Goal: Navigation & Orientation: Understand site structure

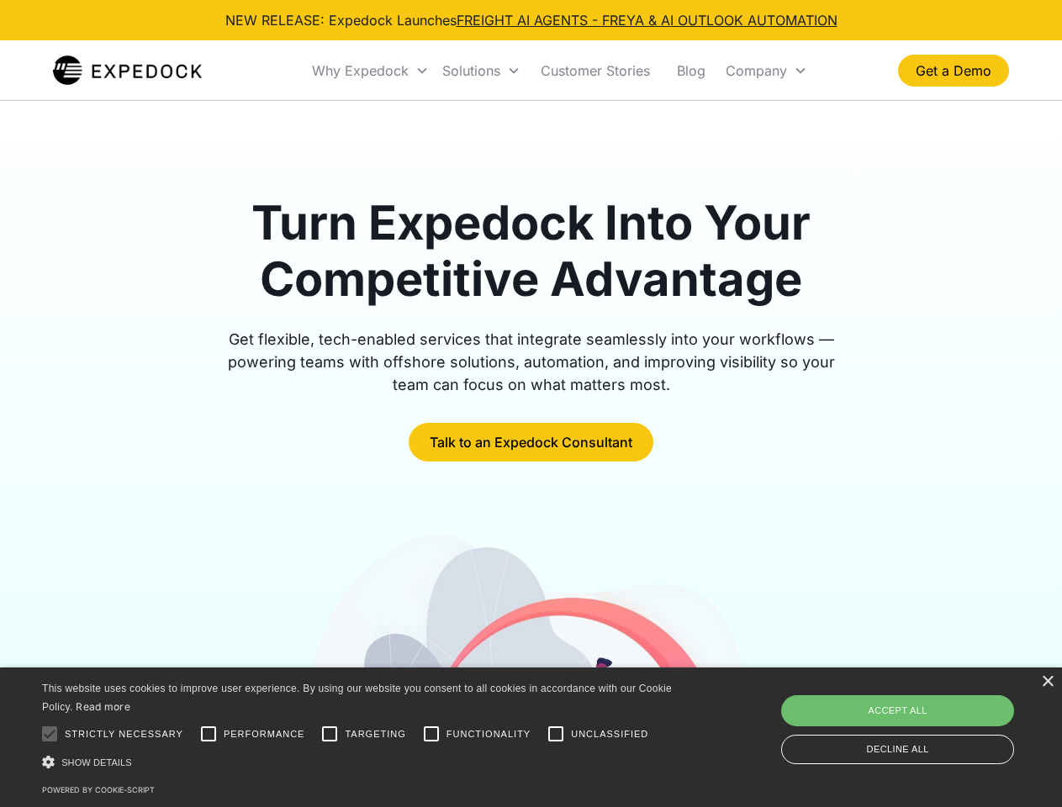
click at [371, 71] on div "Why Expedock" at bounding box center [360, 70] width 97 height 17
click at [481, 71] on div "Solutions" at bounding box center [471, 70] width 58 height 17
click at [766, 71] on div "Company" at bounding box center [755, 70] width 61 height 17
click at [50, 734] on div at bounding box center [50, 734] width 34 height 34
click at [208, 734] on input "Performance" at bounding box center [209, 734] width 34 height 34
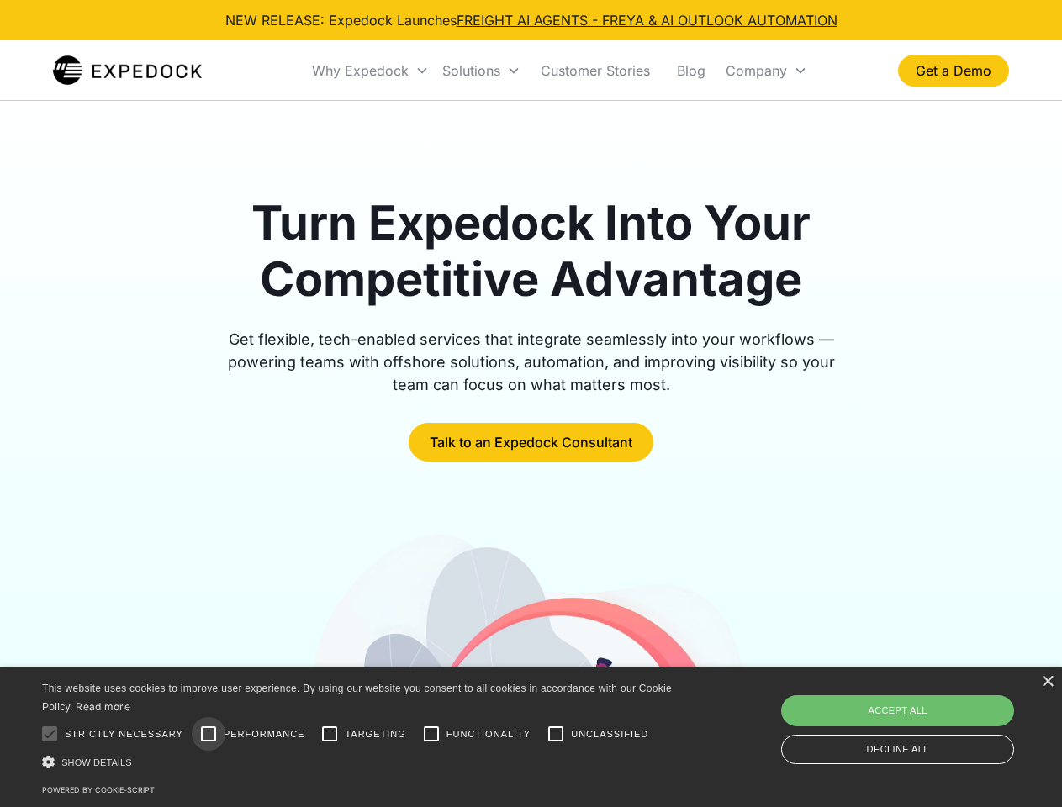
checkbox input "true"
click at [330, 734] on input "Targeting" at bounding box center [330, 734] width 34 height 34
checkbox input "true"
click at [431, 734] on input "Functionality" at bounding box center [431, 734] width 34 height 34
checkbox input "true"
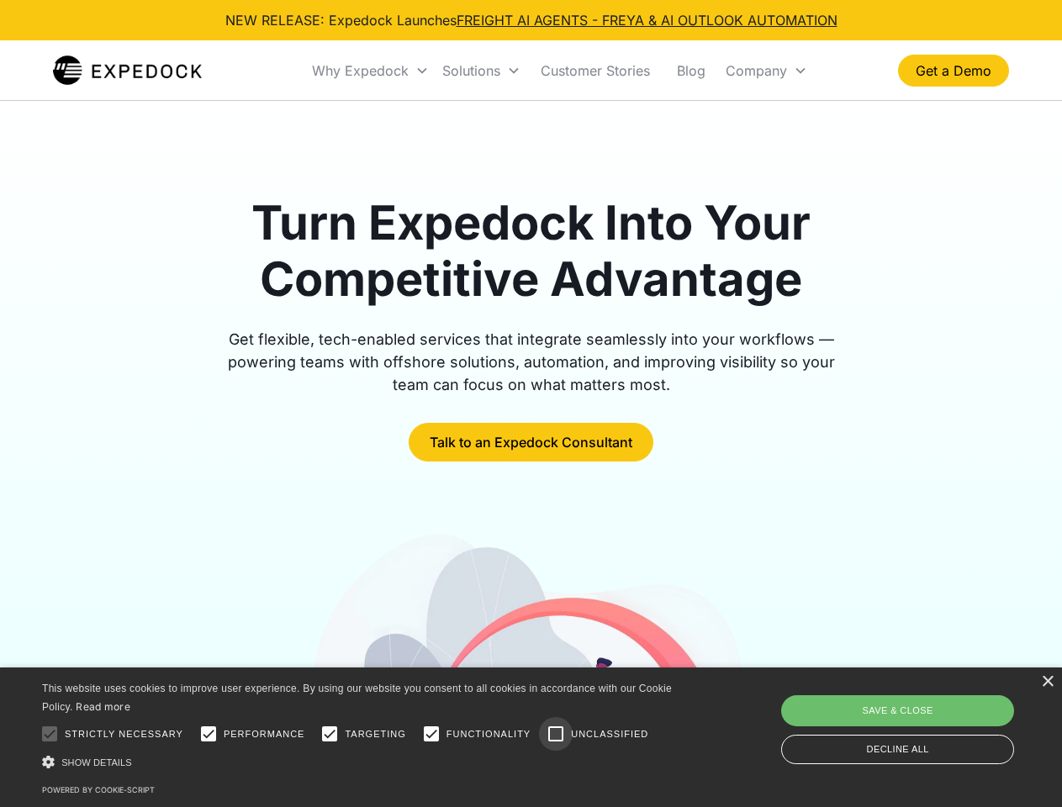
click at [556, 734] on input "Unclassified" at bounding box center [556, 734] width 34 height 34
checkbox input "true"
click at [360, 762] on div "Show details Hide details" at bounding box center [359, 762] width 635 height 18
